Goal: Navigation & Orientation: Find specific page/section

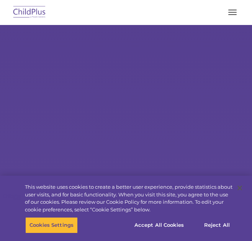
select select "MEDIUM"
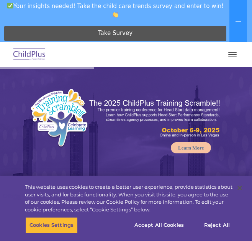
click at [228, 58] on button "button" at bounding box center [233, 54] width 16 height 12
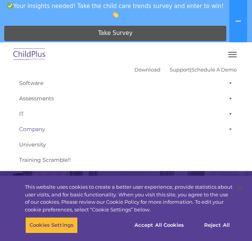
click at [226, 129] on span at bounding box center [230, 128] width 8 height 15
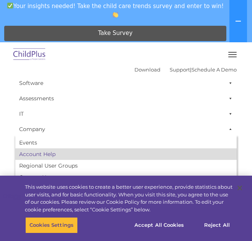
scroll to position [77, 0]
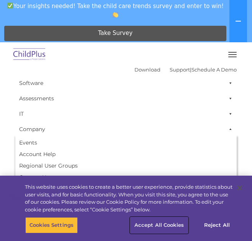
click at [158, 225] on button "Accept All Cookies" at bounding box center [159, 225] width 58 height 16
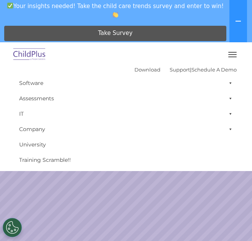
scroll to position [115, 0]
click at [226, 129] on span at bounding box center [230, 128] width 8 height 15
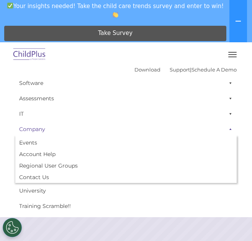
click at [226, 129] on span at bounding box center [230, 128] width 8 height 15
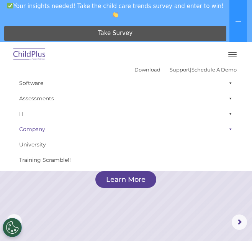
scroll to position [38, 0]
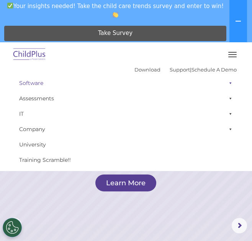
click at [226, 81] on span at bounding box center [230, 82] width 8 height 15
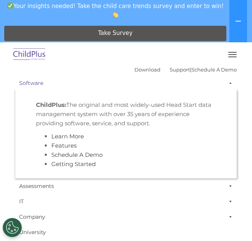
click at [226, 81] on span at bounding box center [230, 82] width 8 height 15
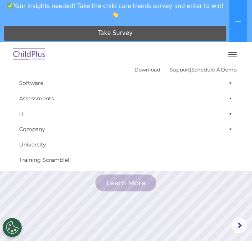
click at [232, 56] on button "button" at bounding box center [233, 54] width 16 height 12
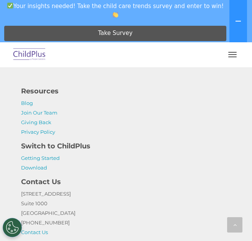
scroll to position [1841, 0]
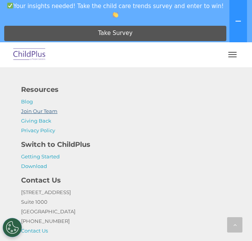
click at [48, 114] on link "Join Our Team" at bounding box center [39, 111] width 36 height 6
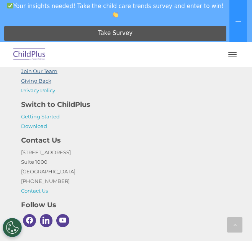
scroll to position [1879, 0]
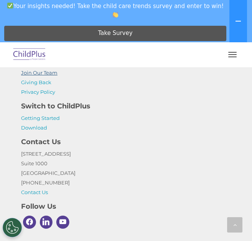
click at [32, 76] on link "Join Our Team" at bounding box center [39, 72] width 36 height 6
